Goal: Information Seeking & Learning: Check status

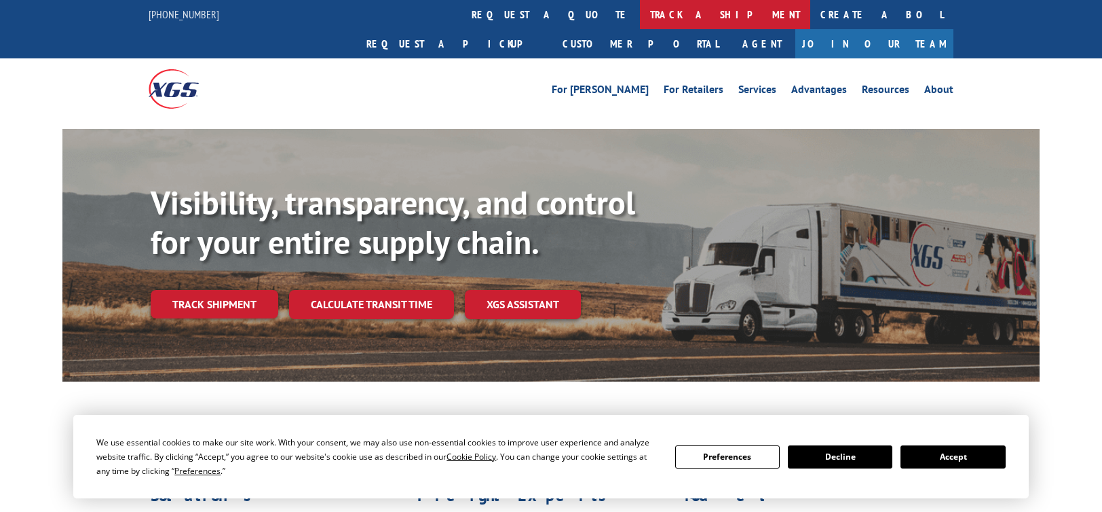
click at [640, 16] on link "track a shipment" at bounding box center [725, 14] width 170 height 29
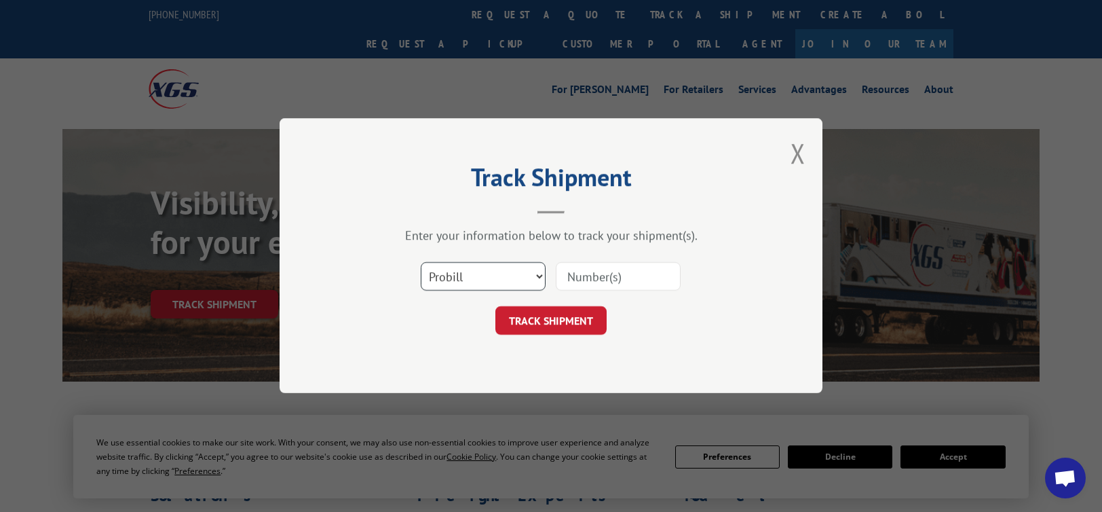
click at [539, 279] on select "Select category... Probill BOL PO" at bounding box center [483, 277] width 125 height 28
select select "bol"
click at [421, 263] on select "Select category... Probill BOL PO" at bounding box center [483, 277] width 125 height 28
click at [580, 271] on input at bounding box center [618, 277] width 125 height 28
type input "17665526"
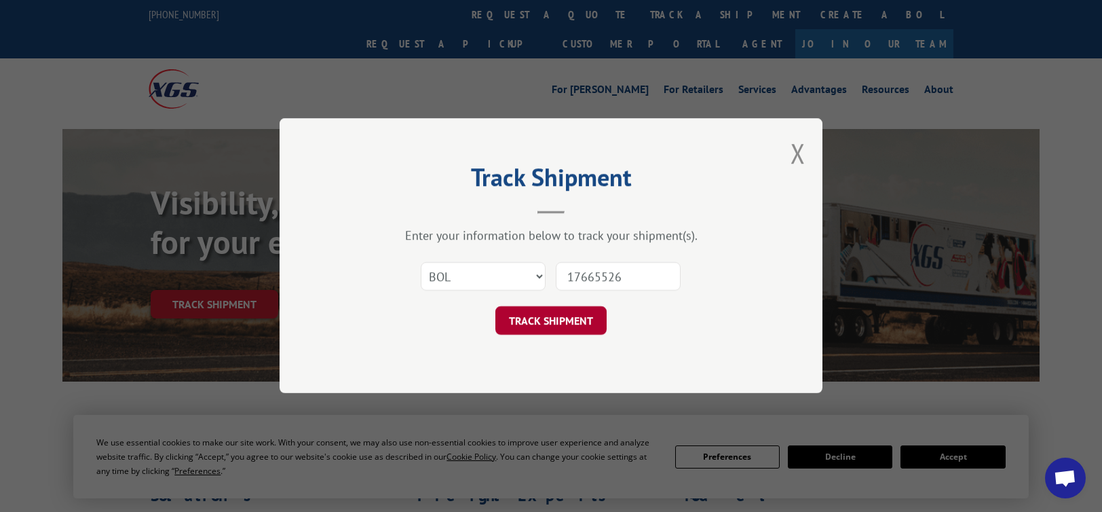
click at [557, 314] on button "TRACK SHIPMENT" at bounding box center [550, 321] width 111 height 28
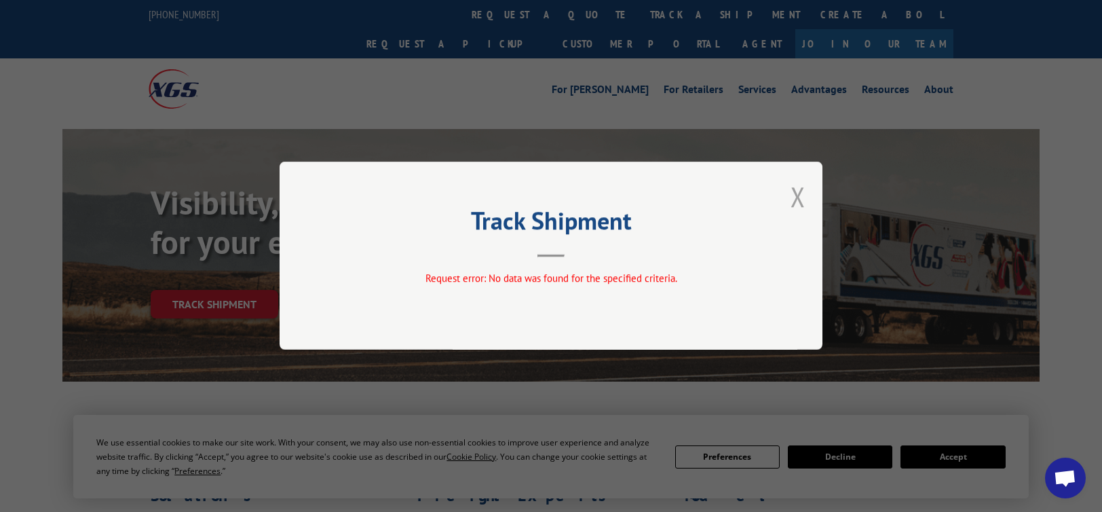
click at [795, 198] on button "Close modal" at bounding box center [797, 196] width 15 height 36
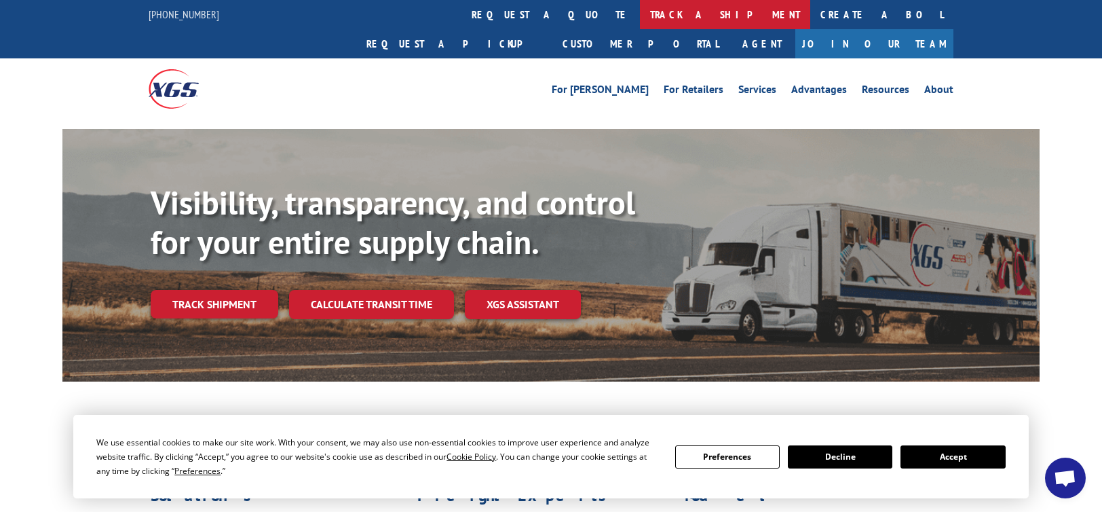
click at [640, 18] on link "track a shipment" at bounding box center [725, 14] width 170 height 29
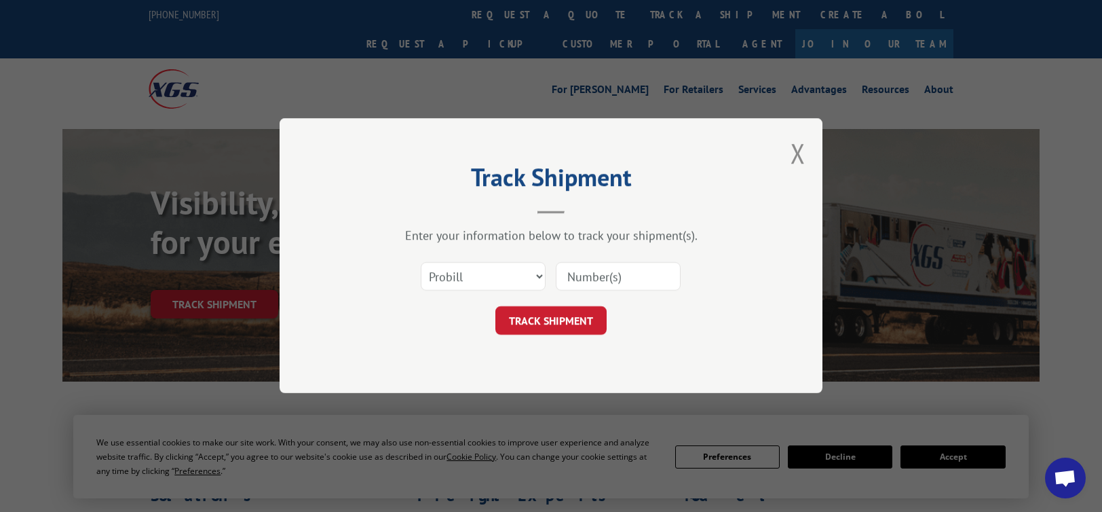
click at [591, 273] on input at bounding box center [618, 277] width 125 height 28
type input "17665526"
click at [566, 324] on button "TRACK SHIPMENT" at bounding box center [550, 321] width 111 height 28
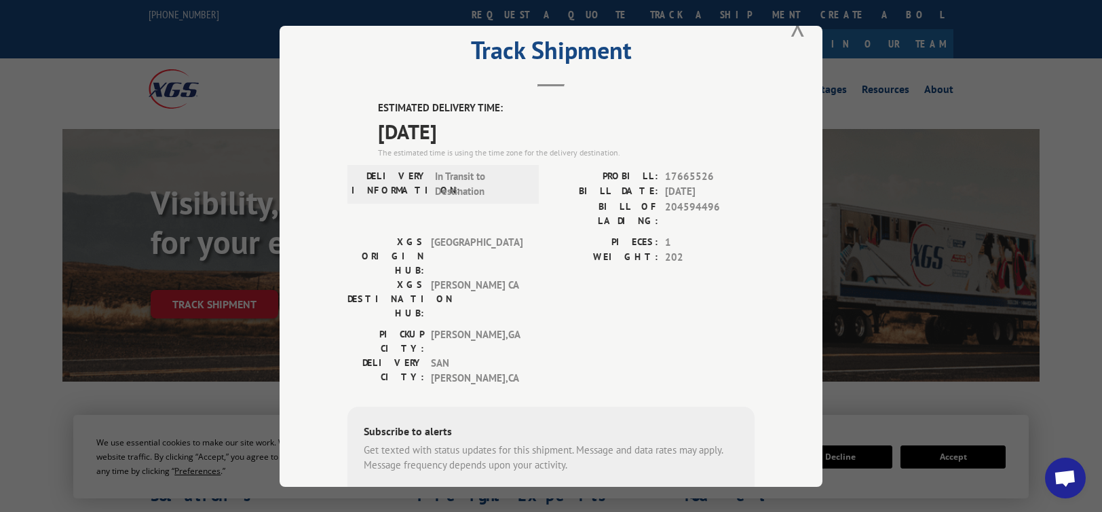
scroll to position [14, 0]
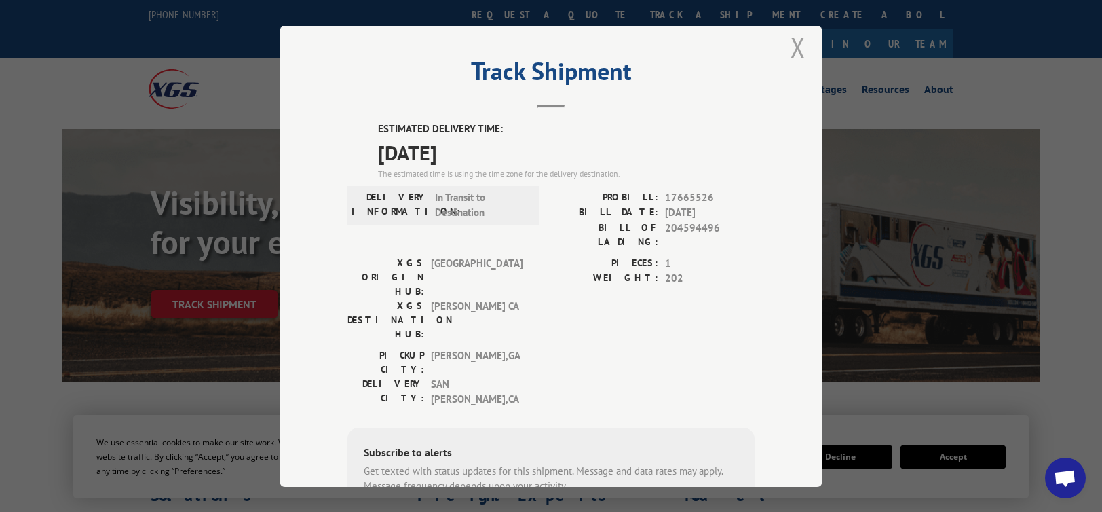
click at [790, 50] on button "Close modal" at bounding box center [797, 47] width 15 height 36
